Goal: Information Seeking & Learning: Understand process/instructions

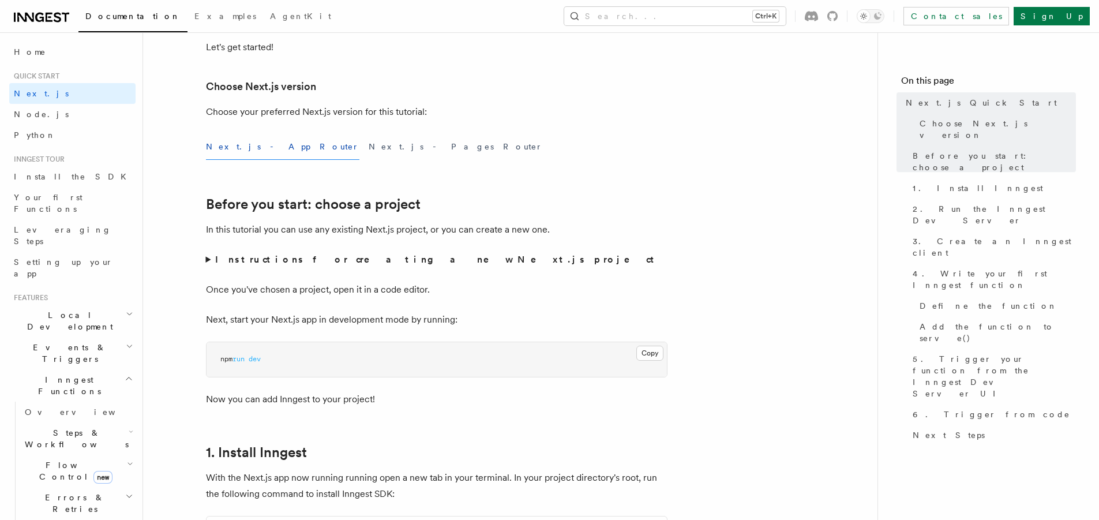
scroll to position [277, 0]
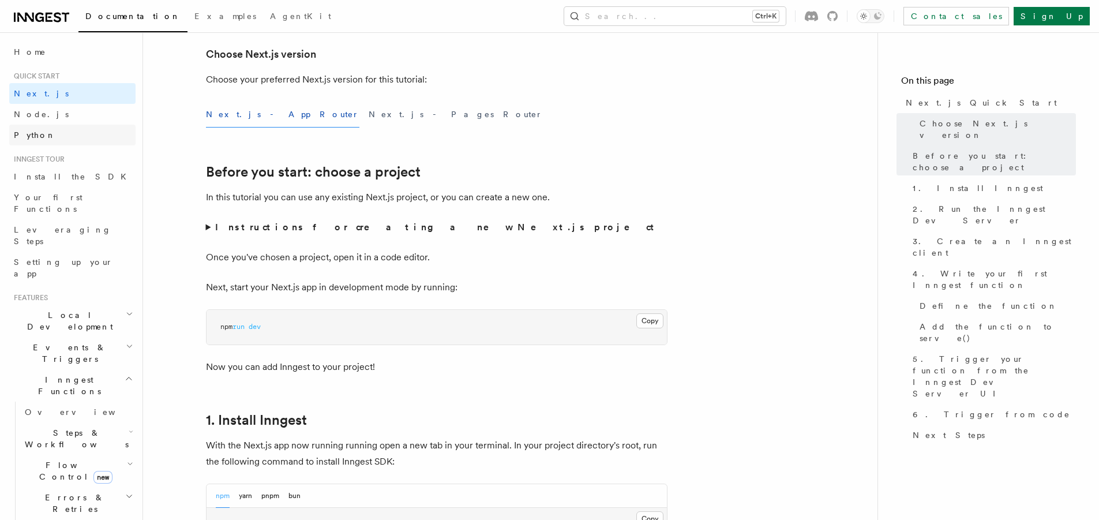
click at [42, 141] on link "Python" at bounding box center [72, 135] width 126 height 21
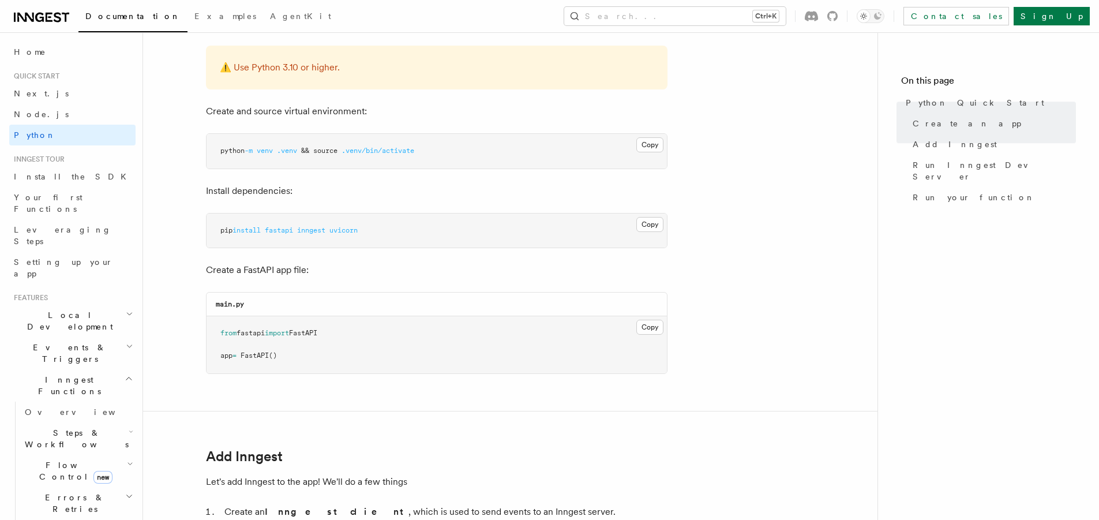
scroll to position [346, 0]
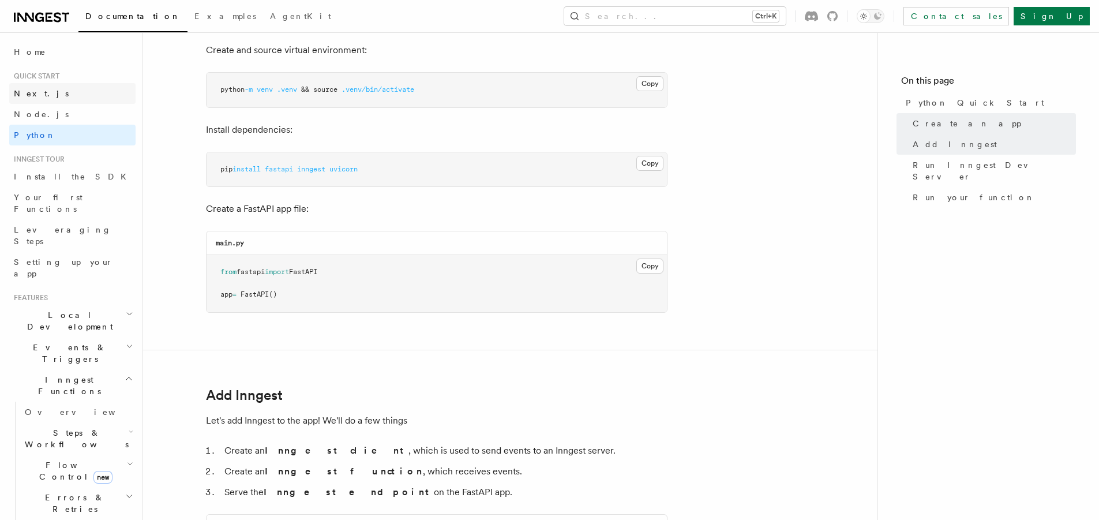
click at [63, 93] on link "Next.js" at bounding box center [72, 93] width 126 height 21
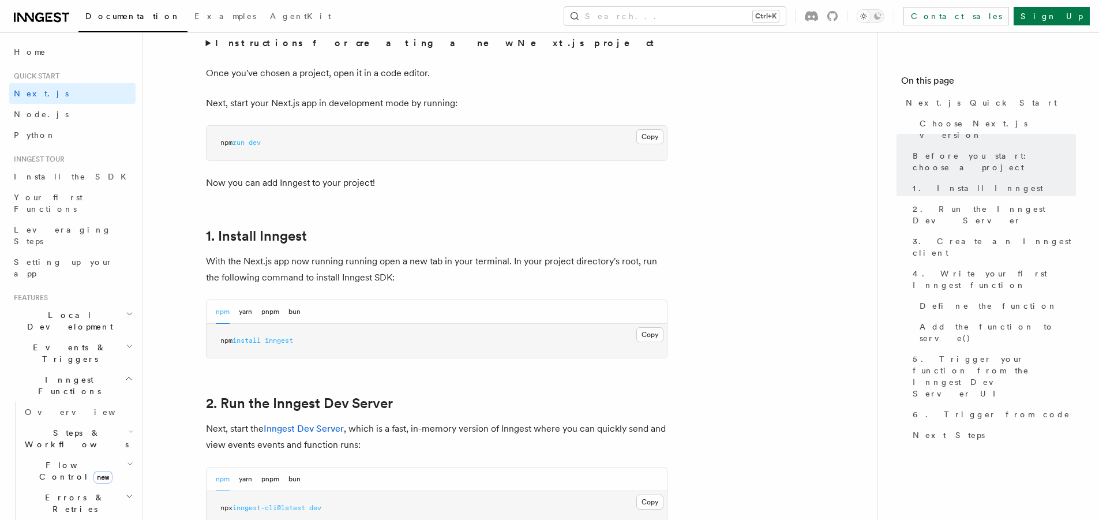
scroll to position [485, 0]
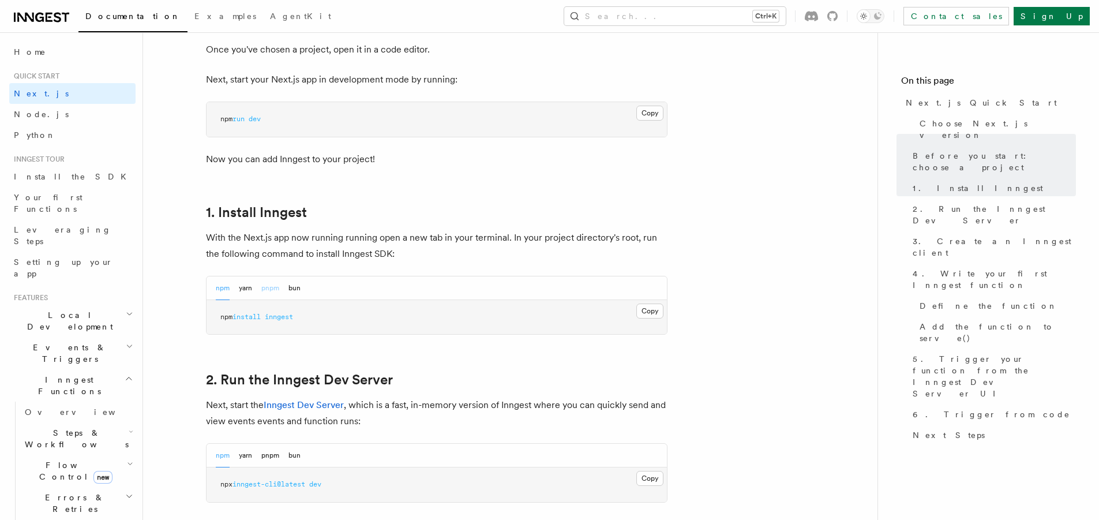
click at [269, 288] on button "pnpm" at bounding box center [270, 288] width 18 height 24
click at [224, 290] on button "npm" at bounding box center [223, 288] width 14 height 24
click at [651, 312] on button "Copy Copied" at bounding box center [650, 311] width 27 height 15
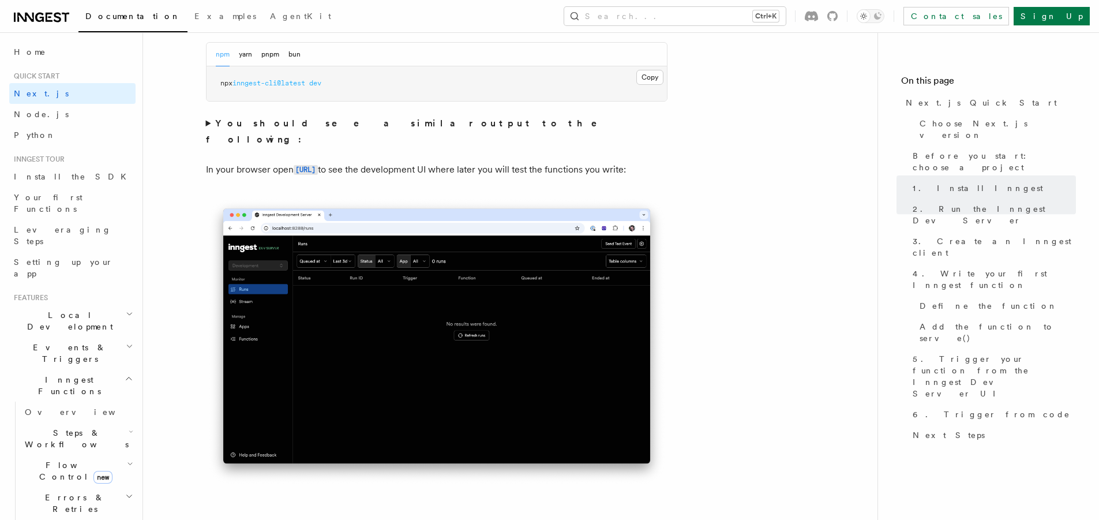
scroll to position [762, 0]
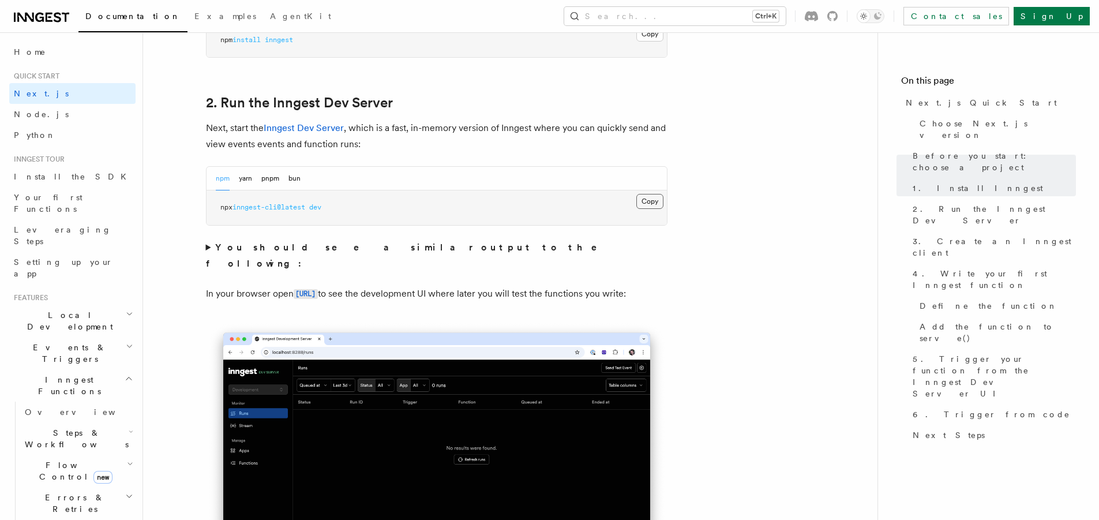
click at [648, 199] on button "Copy Copied" at bounding box center [650, 201] width 27 height 15
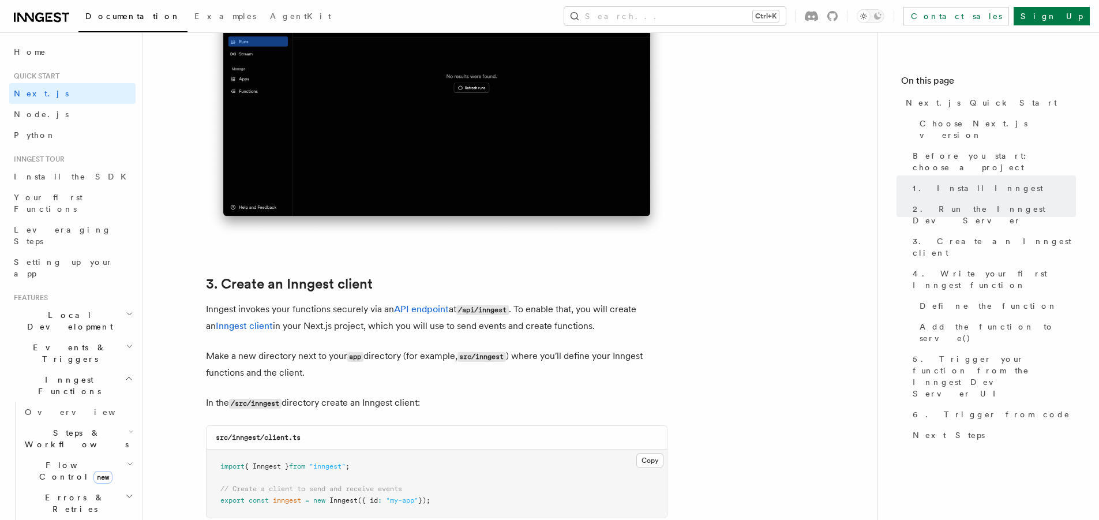
scroll to position [1177, 0]
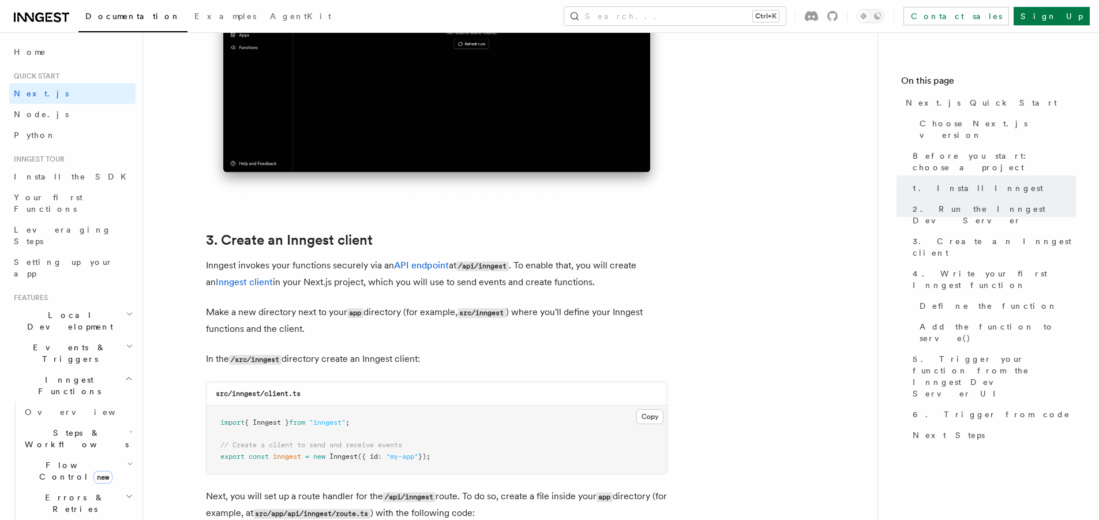
click at [269, 357] on code "/src/inngest" at bounding box center [255, 360] width 53 height 10
copy code "inngest"
drag, startPoint x: 267, startPoint y: 394, endPoint x: 315, endPoint y: 394, distance: 47.9
click at [315, 394] on div "src/inngest/client.ts" at bounding box center [437, 394] width 461 height 24
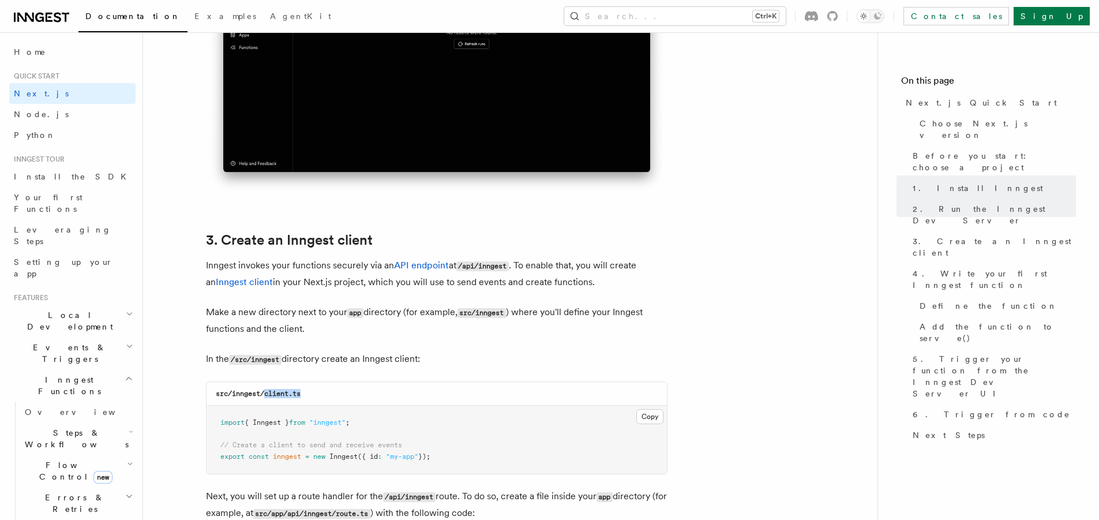
copy code "client.ts"
click at [651, 414] on button "Copy Copied" at bounding box center [650, 416] width 27 height 15
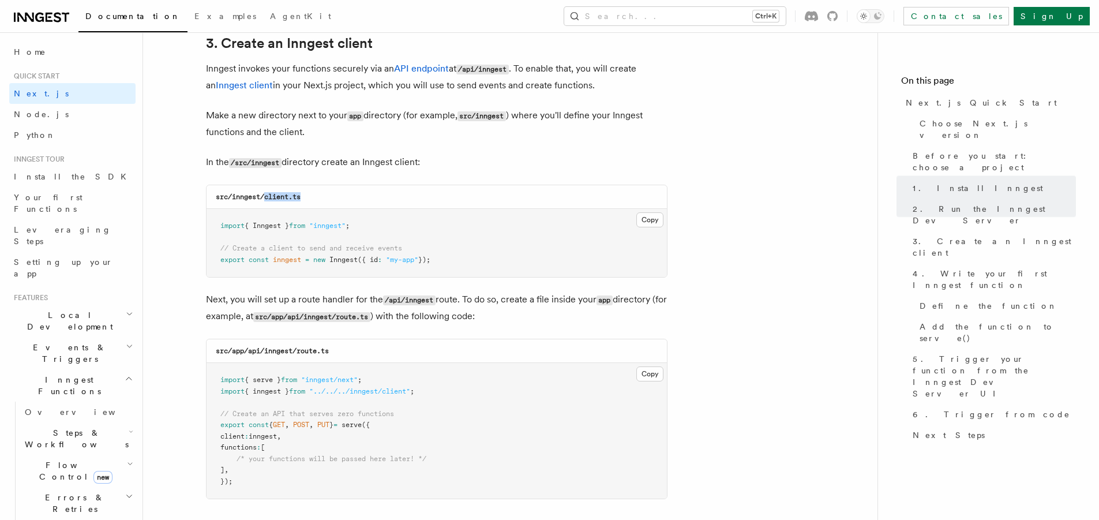
scroll to position [1454, 0]
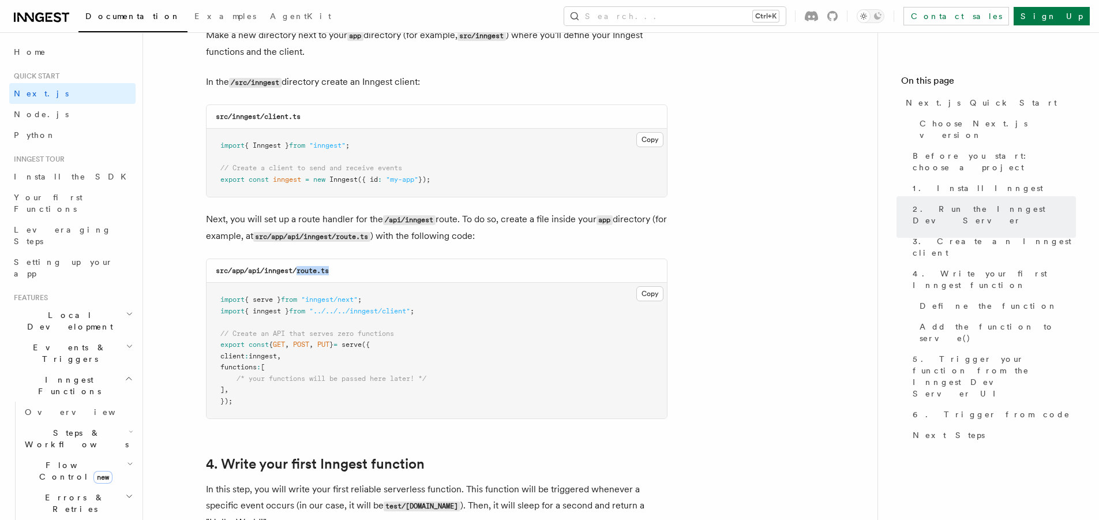
drag, startPoint x: 301, startPoint y: 270, endPoint x: 338, endPoint y: 270, distance: 36.9
click at [338, 270] on div "src/app/api/inngest/route.ts" at bounding box center [437, 271] width 461 height 24
copy code "route.ts"
click at [646, 297] on button "Copy Copied" at bounding box center [650, 293] width 27 height 15
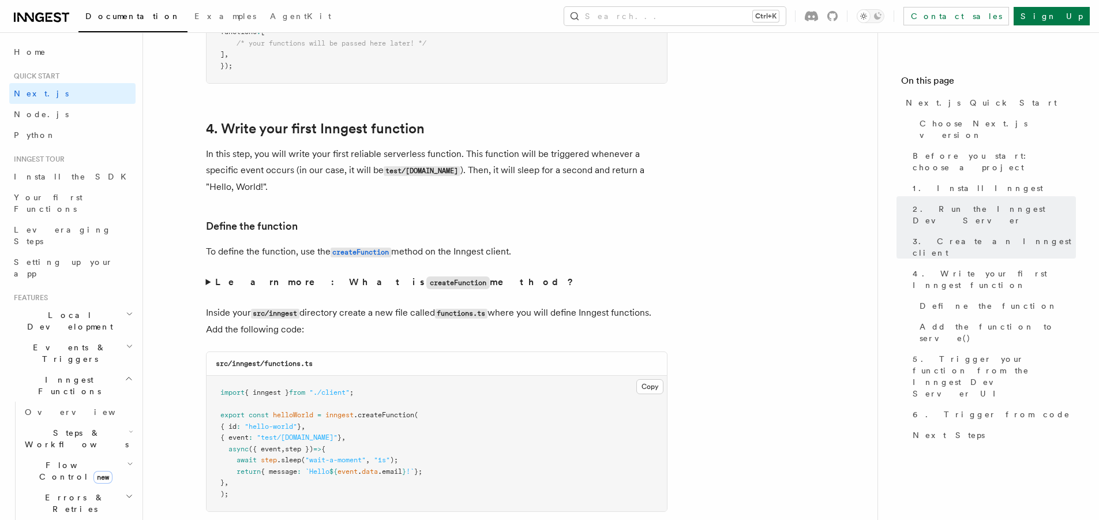
scroll to position [1801, 0]
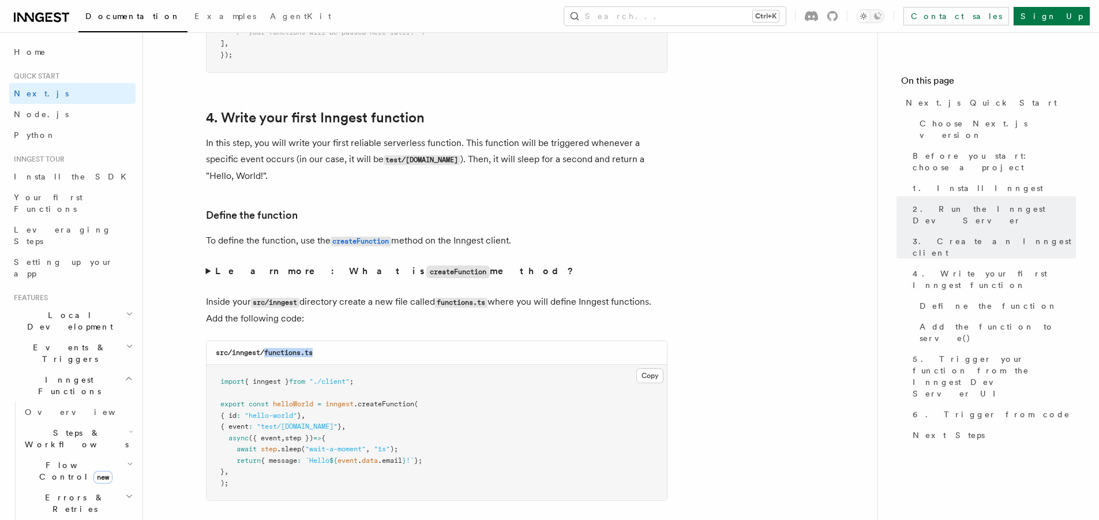
drag, startPoint x: 266, startPoint y: 351, endPoint x: 325, endPoint y: 354, distance: 59.5
click at [325, 354] on div "src/inngest/functions.ts" at bounding box center [437, 353] width 461 height 24
copy code "functions.ts"
click at [651, 371] on button "Copy Copied" at bounding box center [650, 375] width 27 height 15
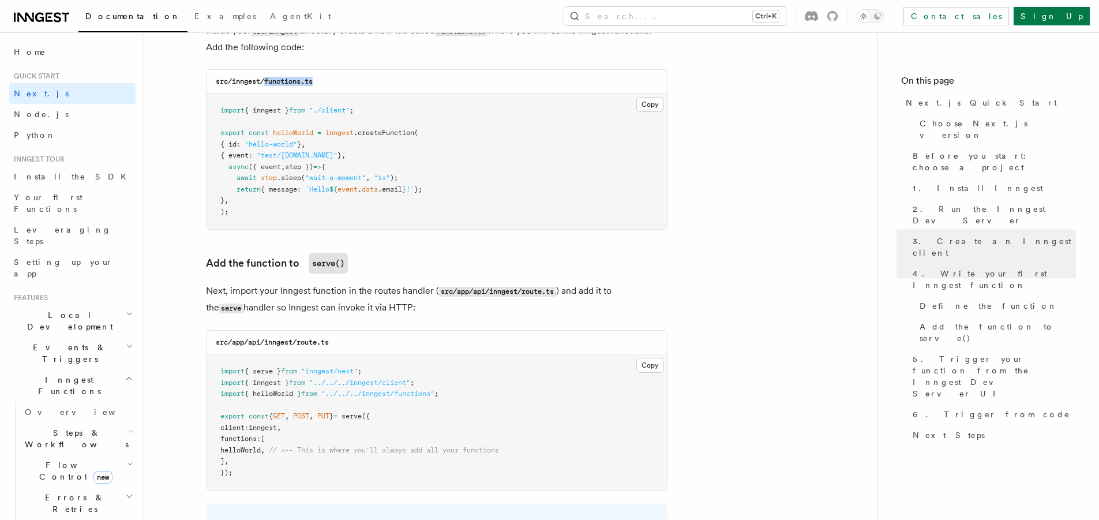
scroll to position [2078, 0]
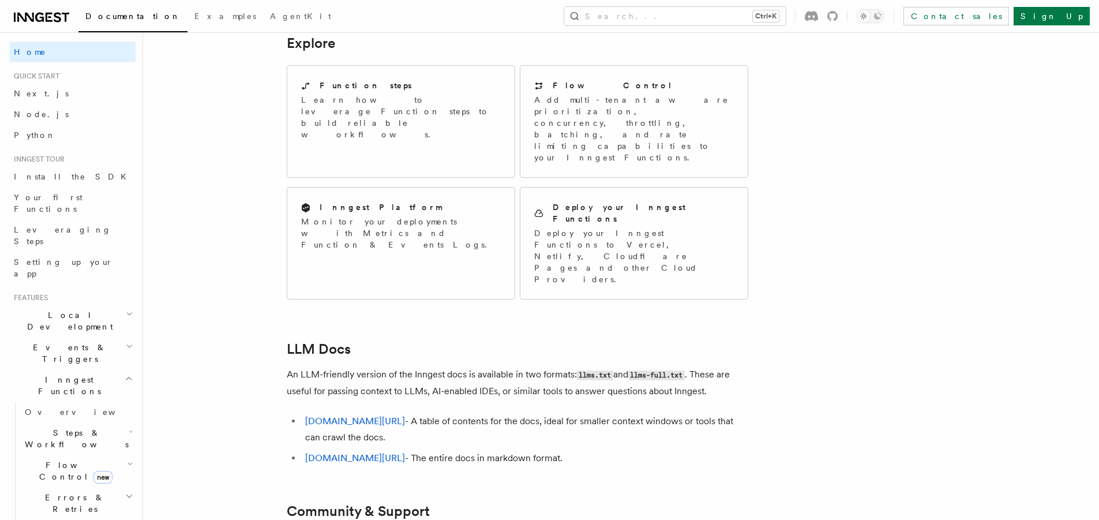
scroll to position [953, 0]
